Goal: Find specific page/section: Find specific page/section

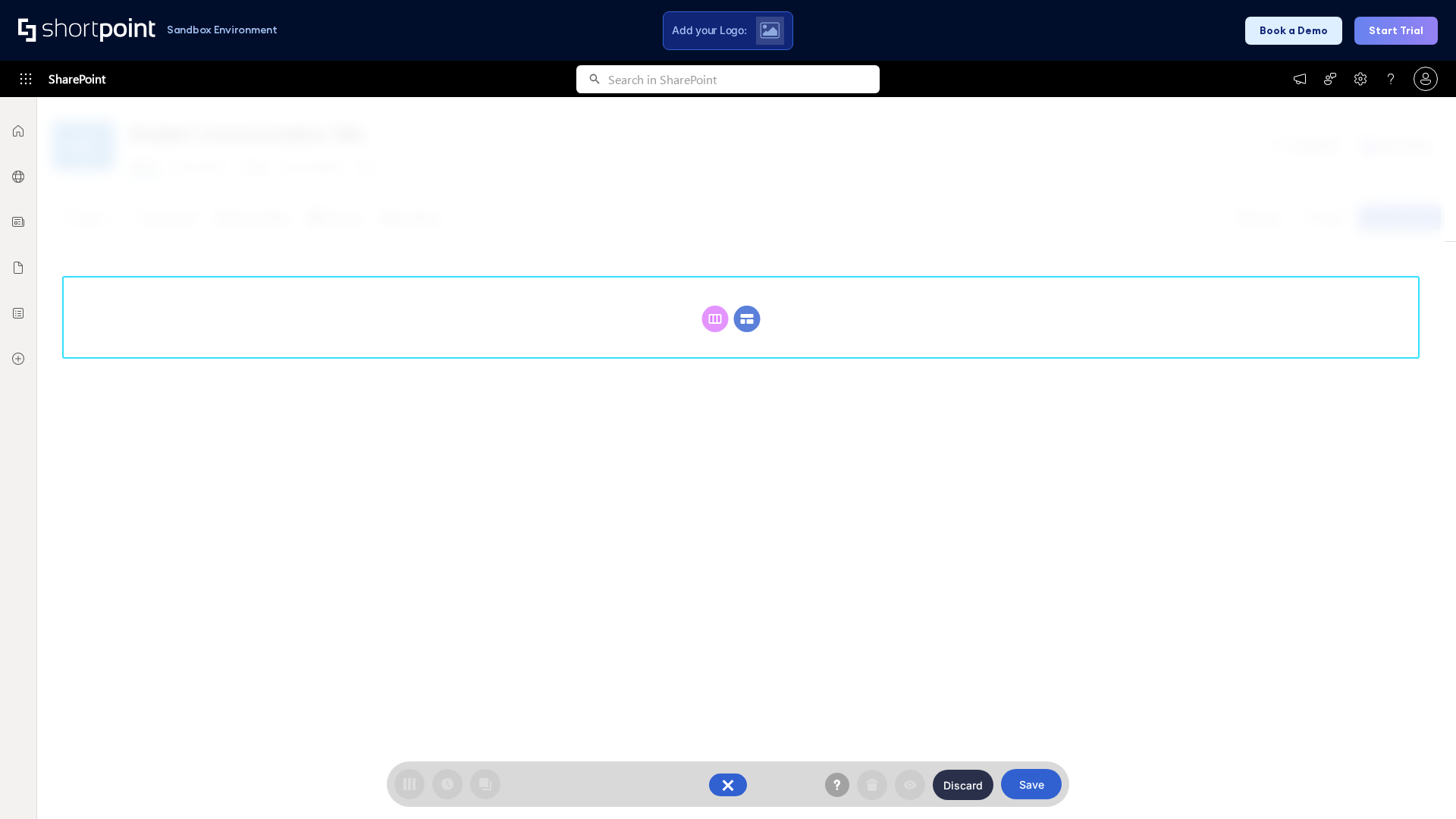
scroll to position [208, 0]
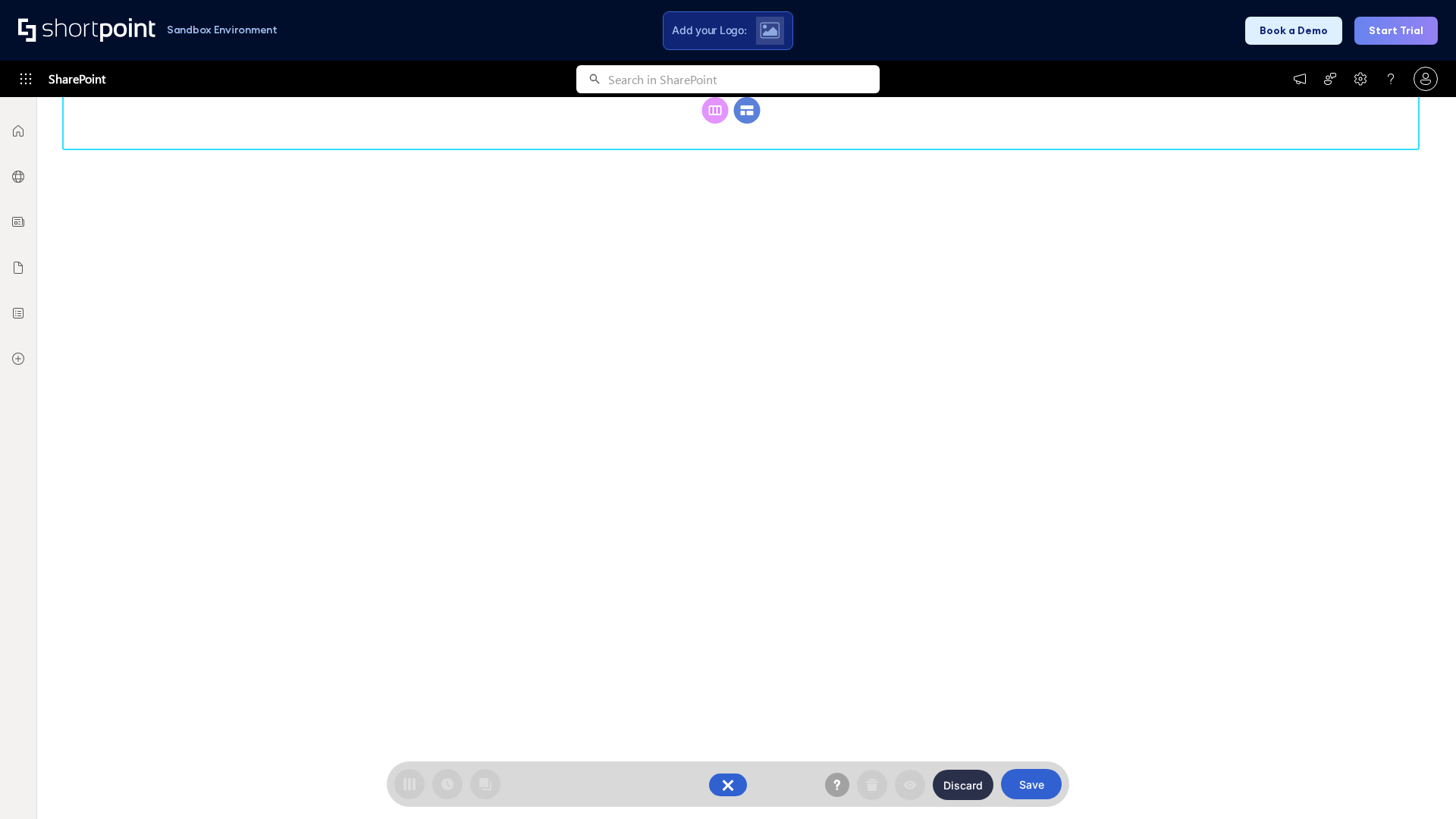
click at [747, 124] on circle at bounding box center [747, 110] width 26 height 26
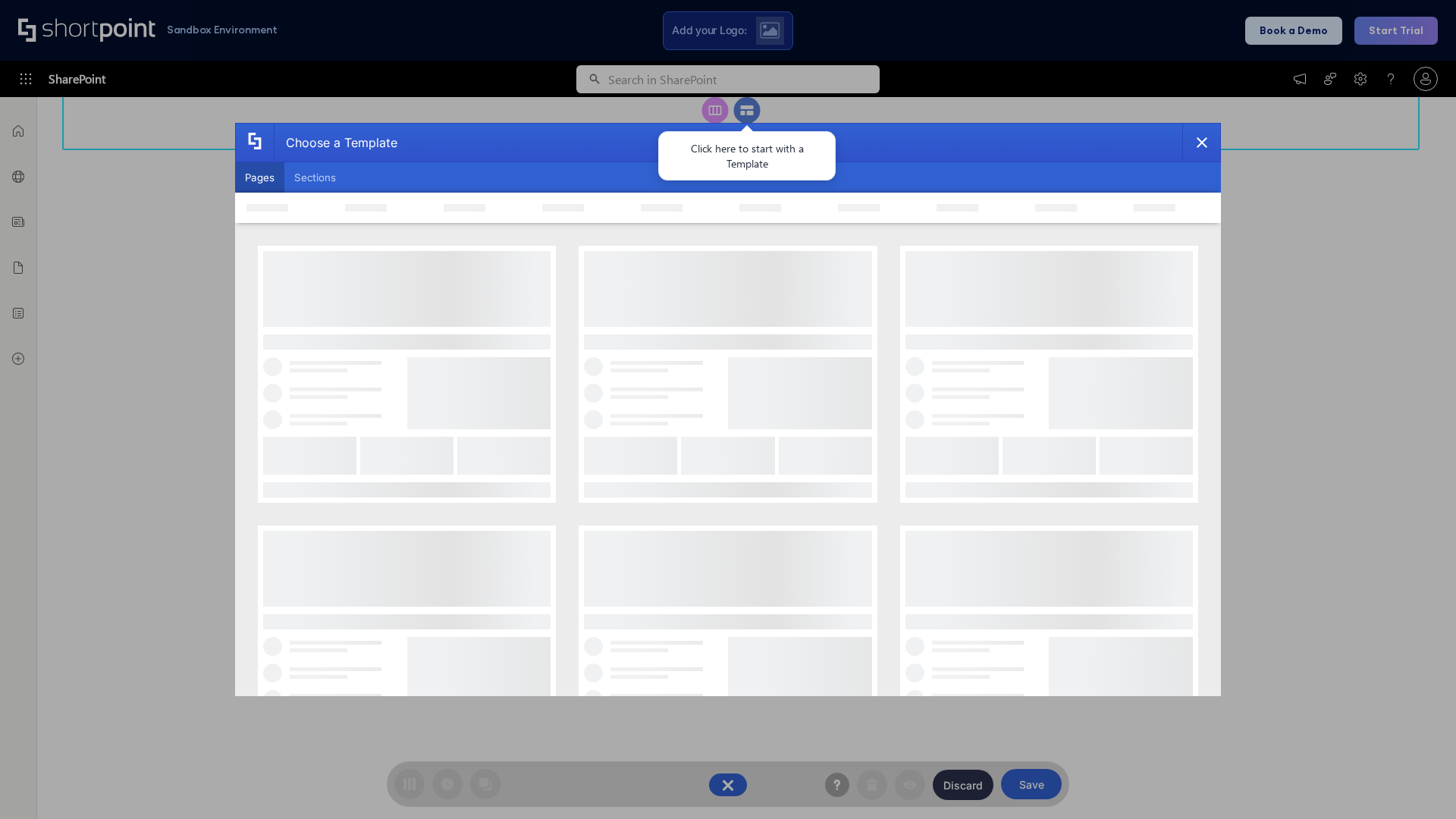
scroll to position [0, 0]
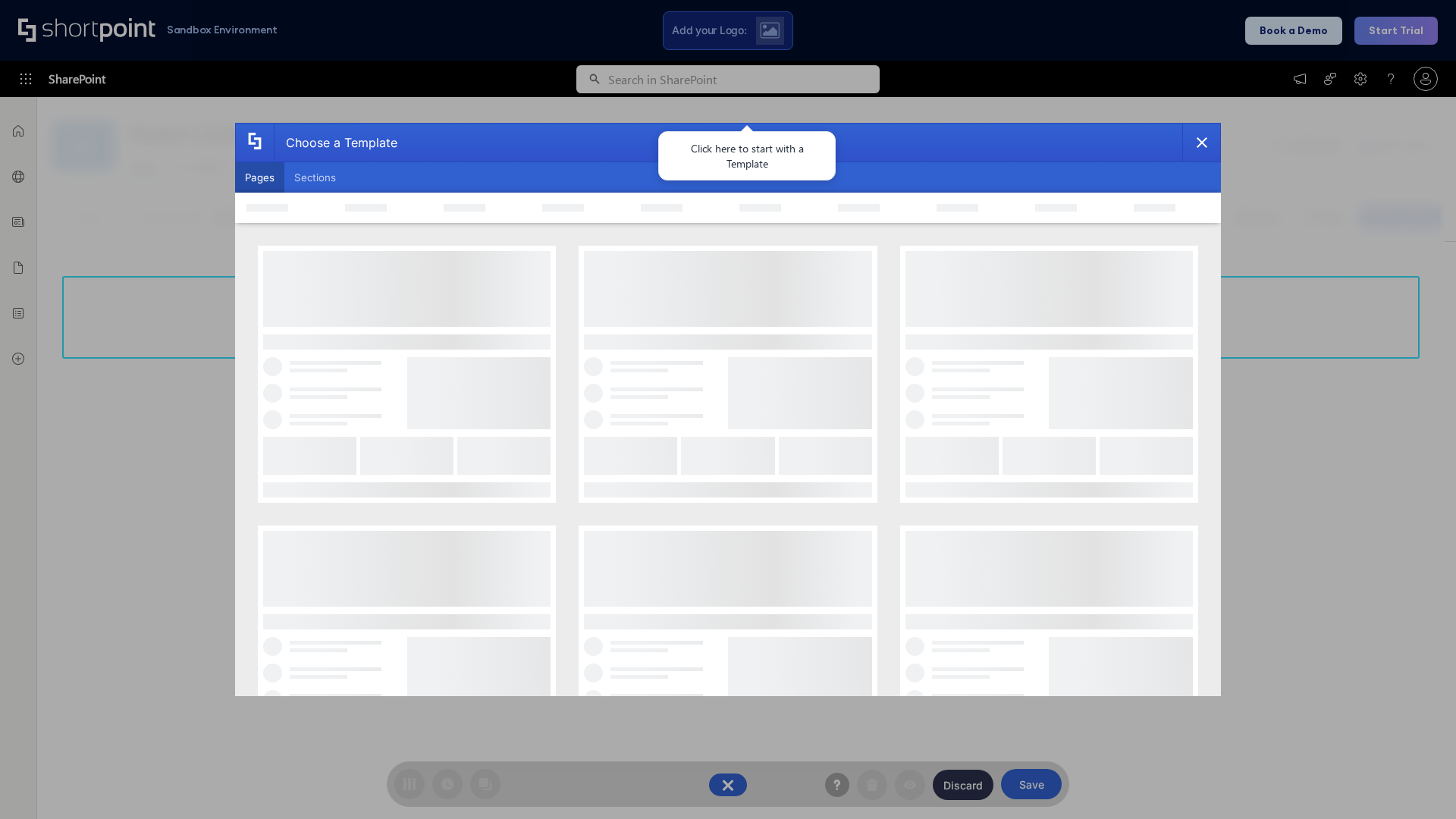
click at [260, 178] on button "Pages" at bounding box center [260, 177] width 50 height 30
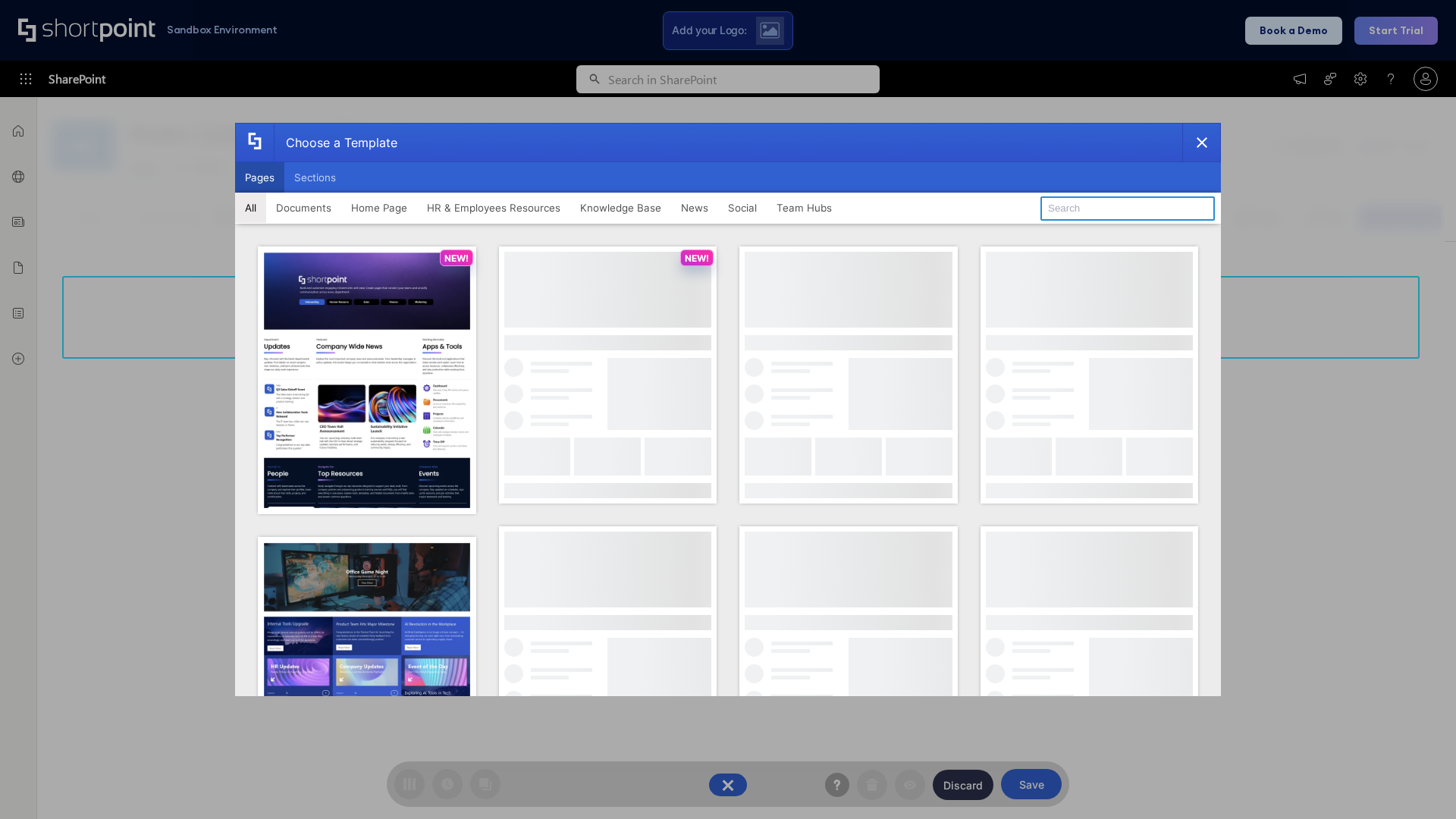
type input "Intranet Layout 3"
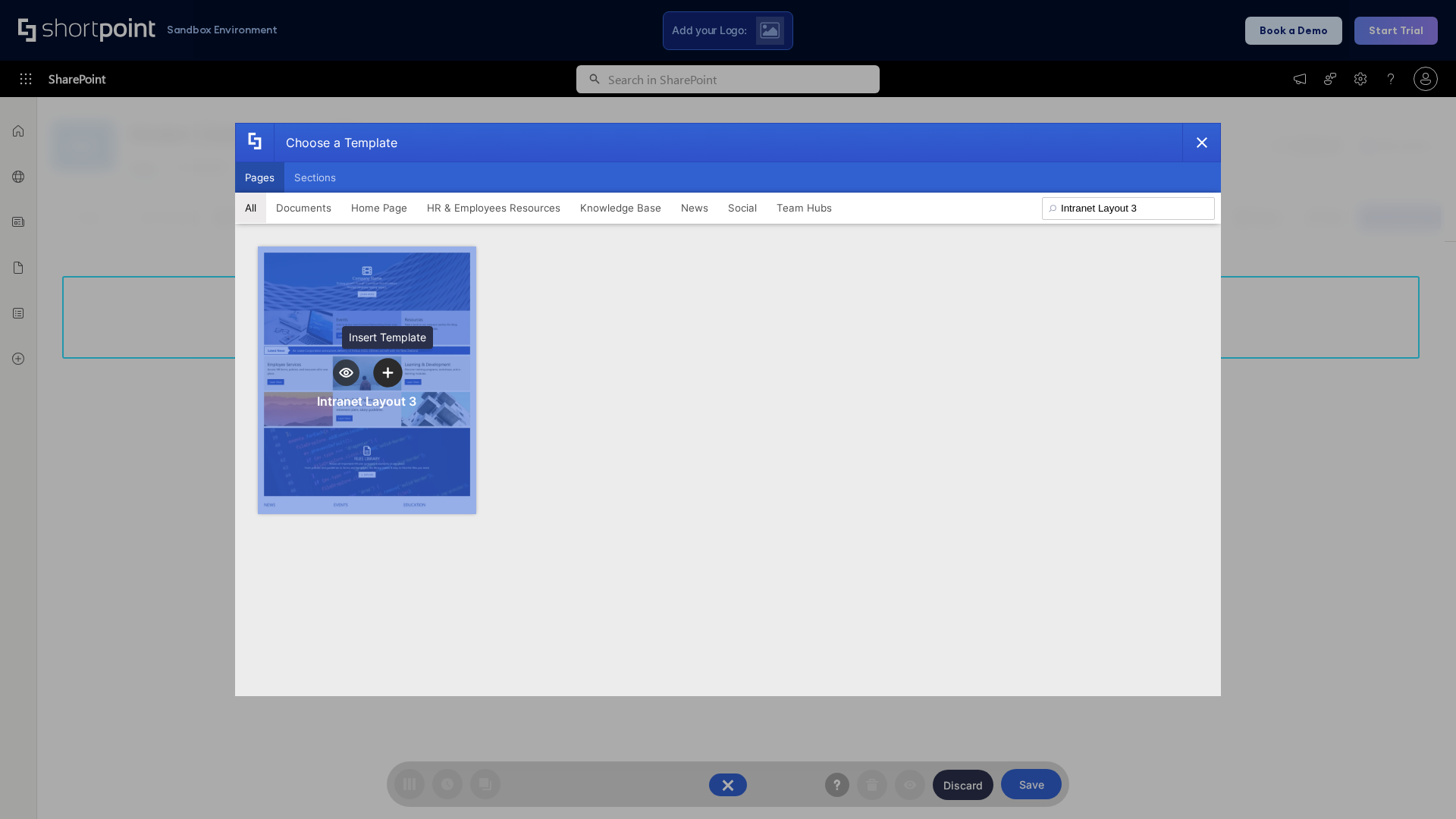
click at [388, 372] on icon "template selector" at bounding box center [388, 372] width 10 height 10
